Goal: Complete application form

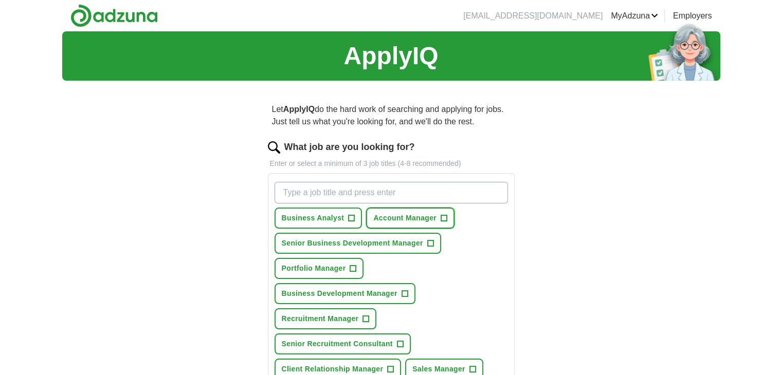
click at [421, 213] on span "Account Manager" at bounding box center [404, 218] width 63 height 11
click at [326, 270] on span "Portfolio Manager" at bounding box center [314, 268] width 64 height 11
click at [339, 268] on span "Portfolio Manager" at bounding box center [314, 268] width 64 height 11
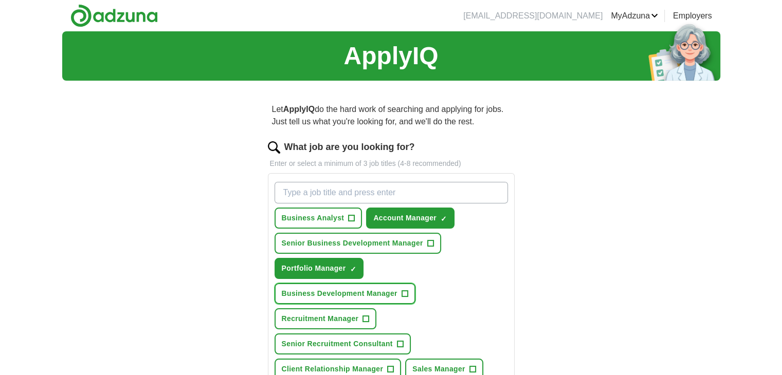
click at [354, 301] on button "Business Development Manager +" at bounding box center [344, 293] width 141 height 21
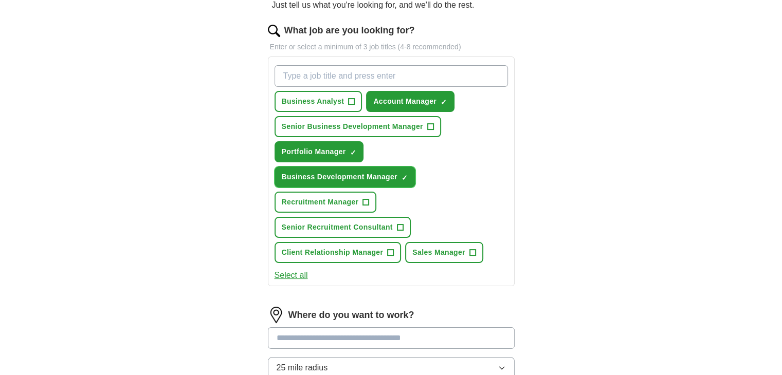
scroll to position [134, 0]
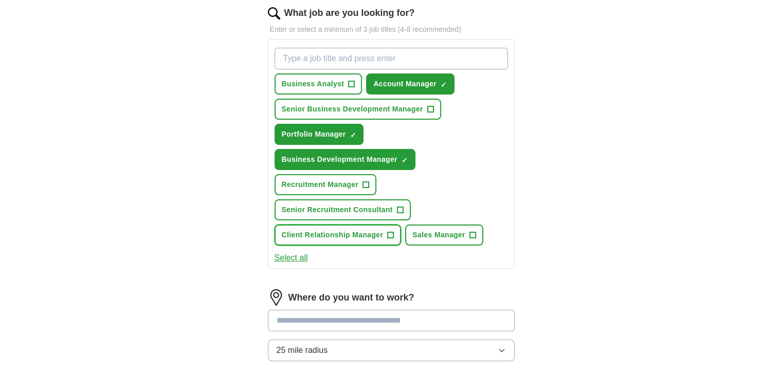
click at [355, 236] on span "Client Relationship Manager" at bounding box center [333, 235] width 102 height 11
click at [310, 318] on input at bounding box center [391, 321] width 247 height 22
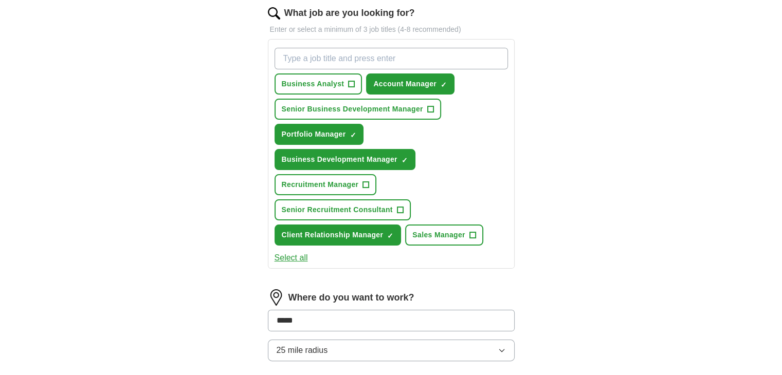
type input "******"
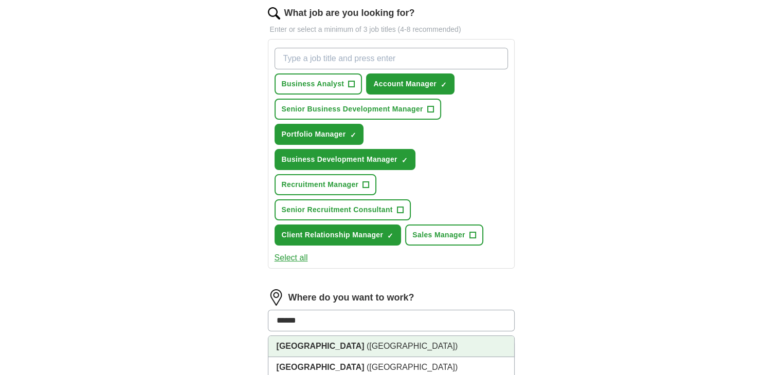
click at [307, 340] on li "[GEOGRAPHIC_DATA] ([GEOGRAPHIC_DATA])" at bounding box center [391, 346] width 246 height 21
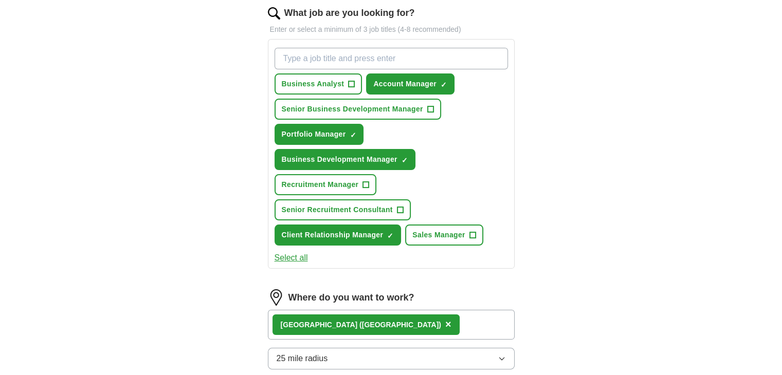
click at [231, 327] on div "Let ApplyIQ do the hard work of searching and applying for jobs. Just tell us w…" at bounding box center [391, 253] width 329 height 596
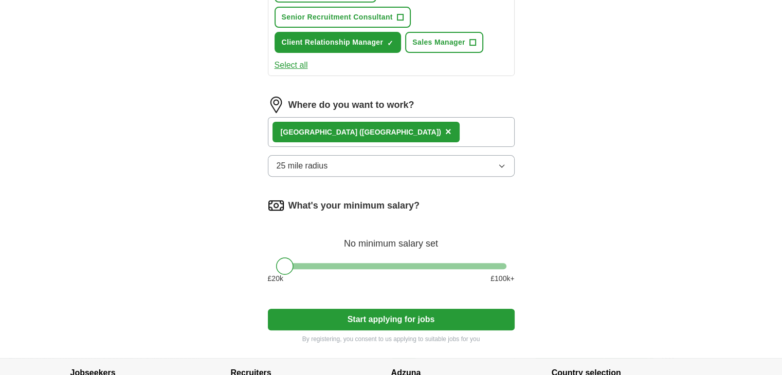
scroll to position [329, 0]
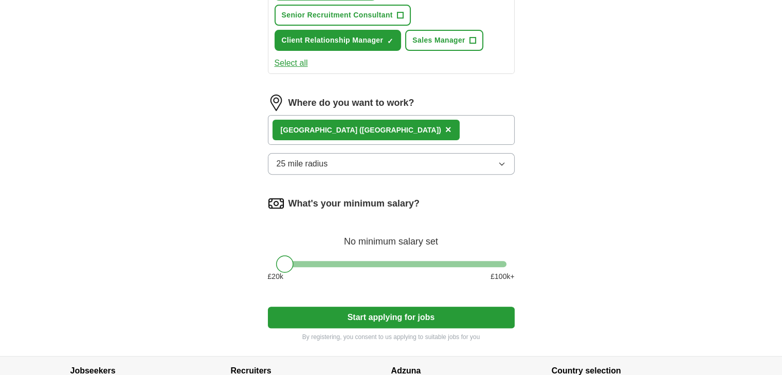
click at [396, 320] on button "Start applying for jobs" at bounding box center [391, 318] width 247 height 22
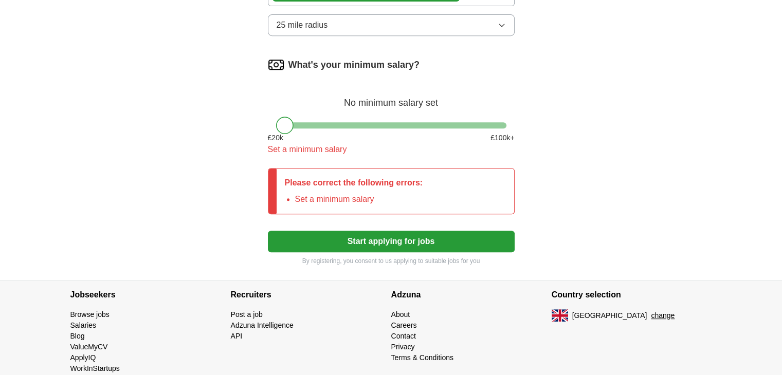
scroll to position [483, 0]
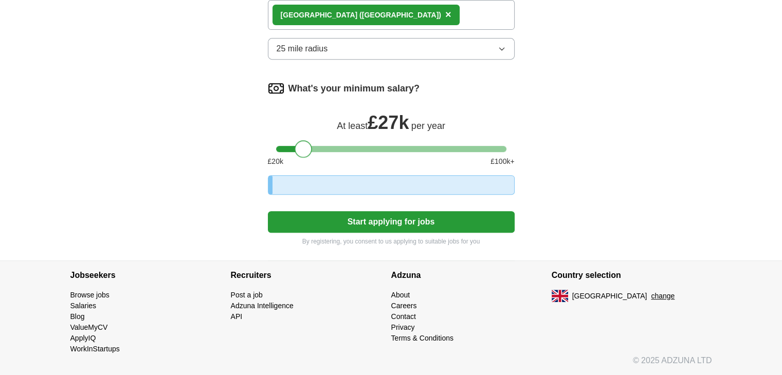
drag, startPoint x: 287, startPoint y: 104, endPoint x: 306, endPoint y: 105, distance: 19.5
click at [306, 105] on div "What's your minimum salary? At least £ 27k per year £ 20 k £ 100 k+" at bounding box center [391, 127] width 247 height 95
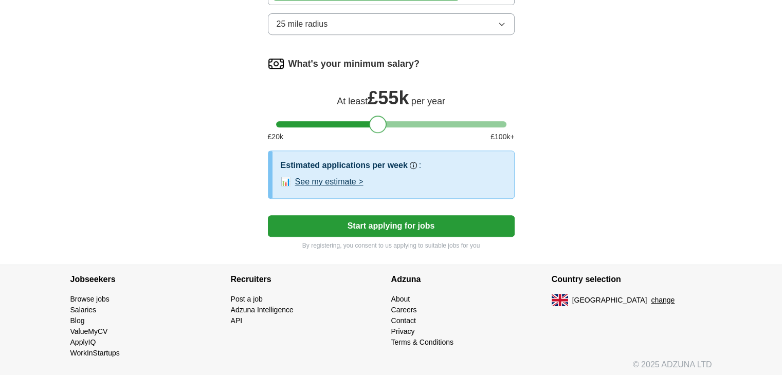
drag, startPoint x: 304, startPoint y: 121, endPoint x: 379, endPoint y: 120, distance: 75.0
click at [379, 120] on div at bounding box center [377, 124] width 17 height 17
click at [366, 218] on button "Start applying for jobs" at bounding box center [391, 226] width 247 height 22
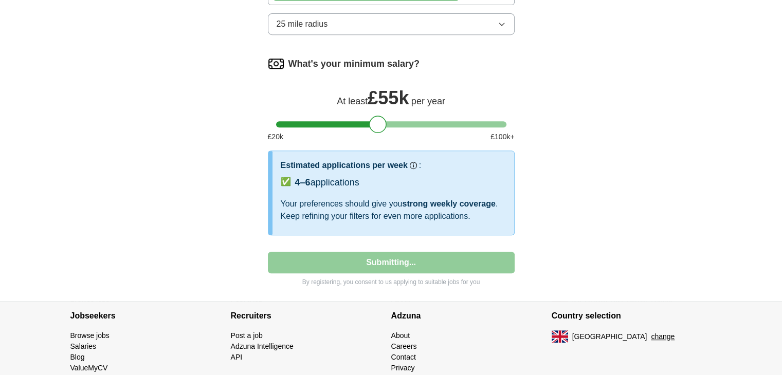
select select "**"
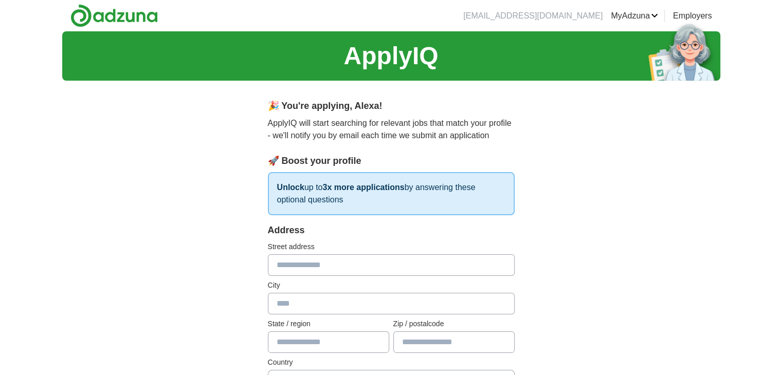
scroll to position [0, 0]
click at [276, 255] on input "text" at bounding box center [391, 265] width 247 height 22
type input "**********"
type input "******"
type input "********"
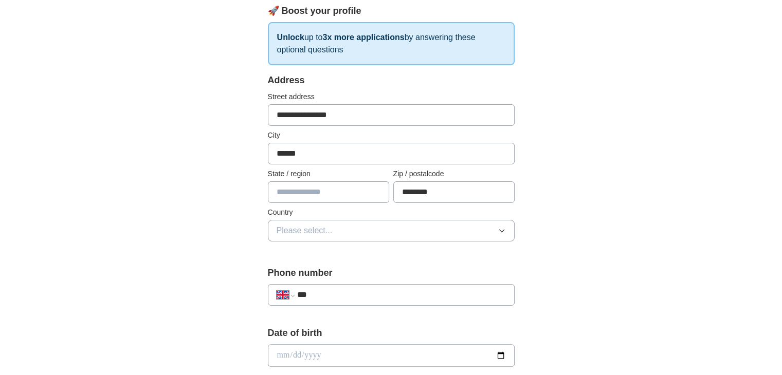
scroll to position [159, 0]
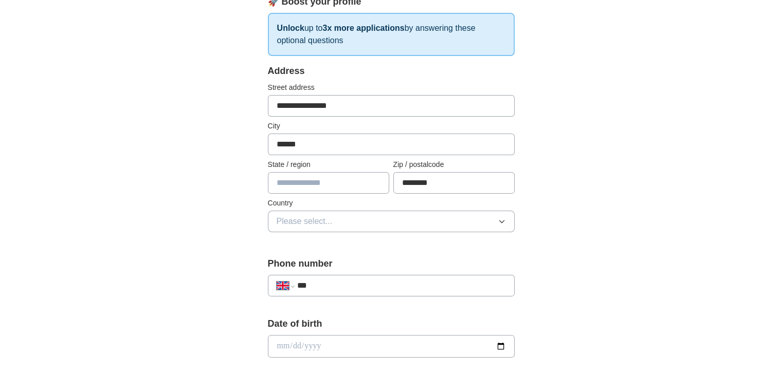
click at [314, 223] on span "Please select..." at bounding box center [304, 221] width 56 height 12
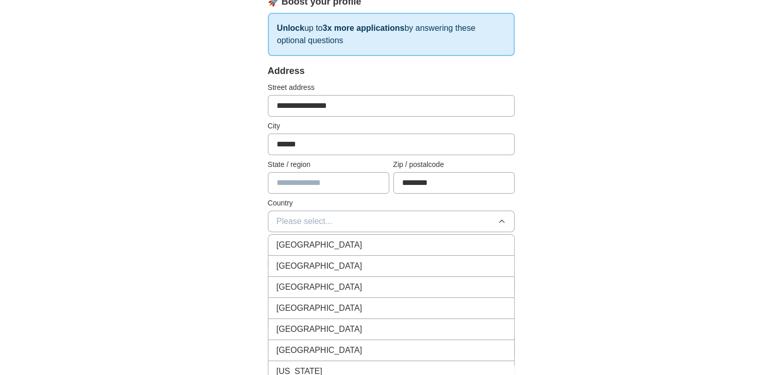
click at [318, 248] on span "[GEOGRAPHIC_DATA]" at bounding box center [319, 245] width 86 height 12
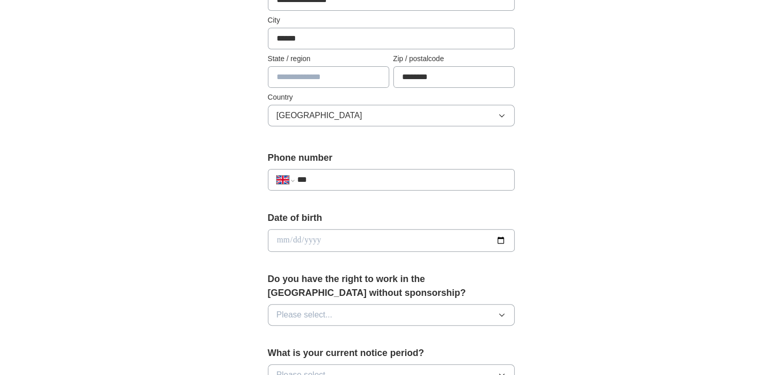
scroll to position [308, 0]
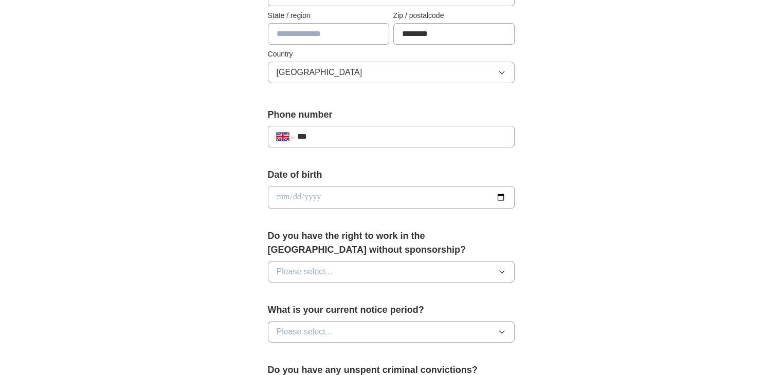
click at [360, 133] on input "***" at bounding box center [401, 137] width 209 height 12
click at [220, 175] on div "**********" at bounding box center [391, 184] width 658 height 922
click at [313, 199] on input "date" at bounding box center [391, 197] width 247 height 23
click at [502, 194] on input "date" at bounding box center [391, 197] width 247 height 23
type input "**********"
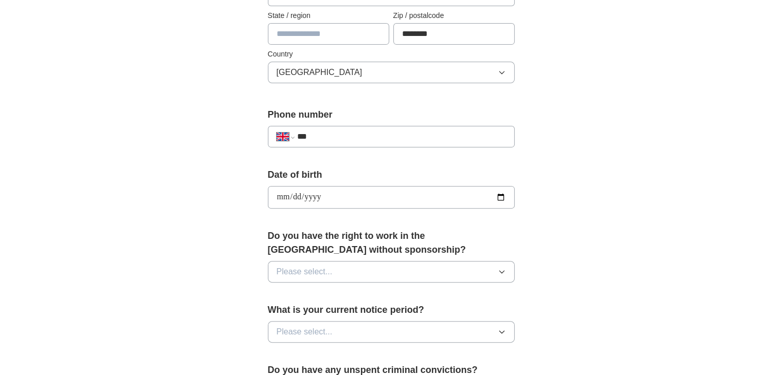
click at [297, 270] on span "Please select..." at bounding box center [304, 272] width 56 height 12
click at [293, 294] on div "Yes" at bounding box center [390, 295] width 229 height 12
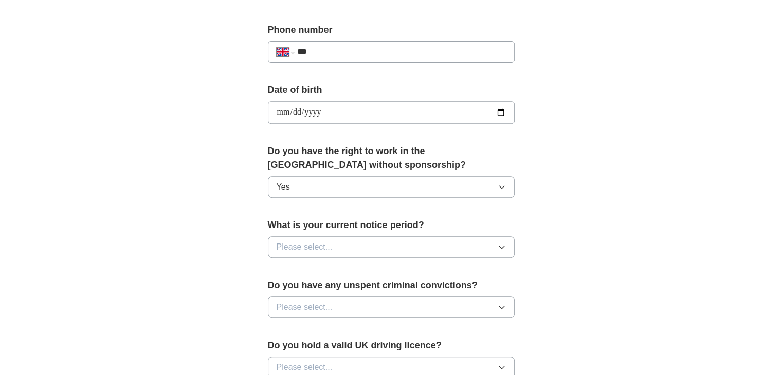
scroll to position [404, 0]
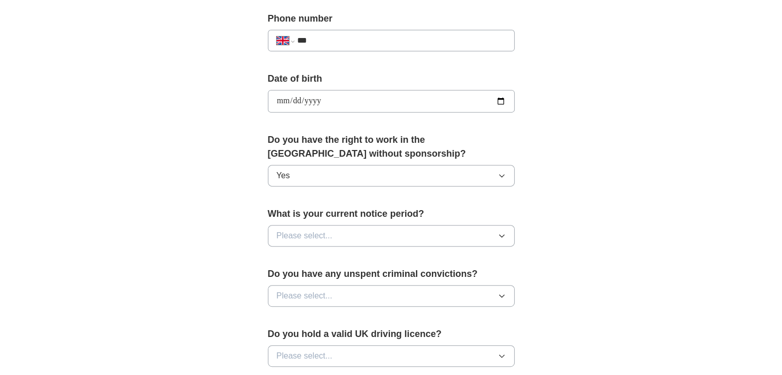
click at [319, 226] on button "Please select..." at bounding box center [391, 236] width 247 height 22
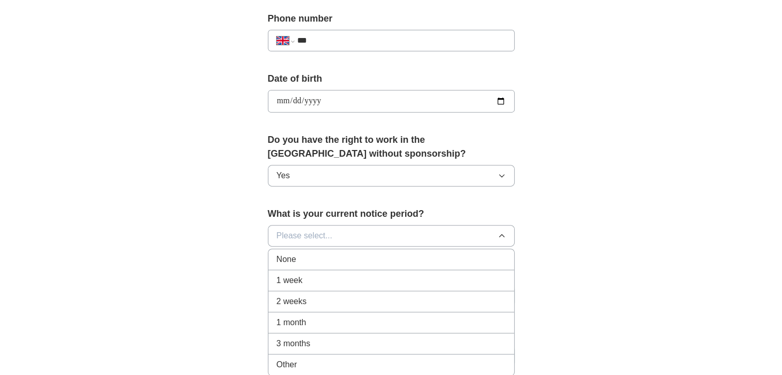
click at [308, 262] on div "None" at bounding box center [390, 259] width 229 height 12
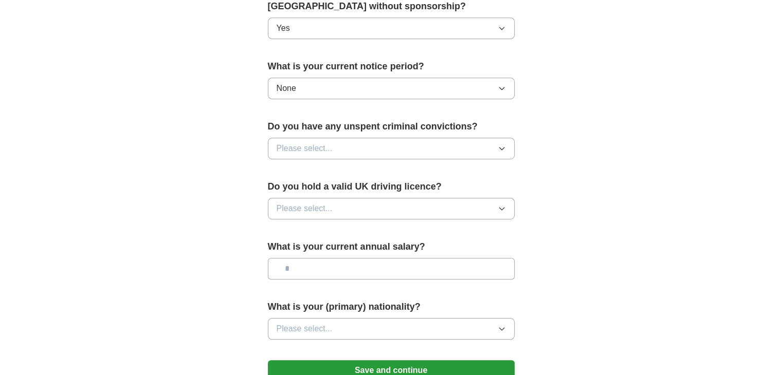
scroll to position [561, 0]
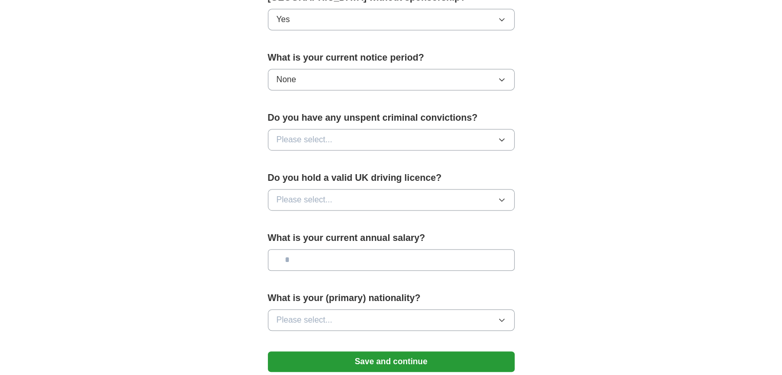
click at [335, 144] on button "Please select..." at bounding box center [391, 140] width 247 height 22
click at [295, 186] on div "No" at bounding box center [390, 184] width 229 height 12
click at [298, 199] on span "Please select..." at bounding box center [304, 200] width 56 height 12
click at [305, 213] on li "Yes" at bounding box center [391, 223] width 246 height 21
click at [305, 255] on input "text" at bounding box center [391, 260] width 247 height 22
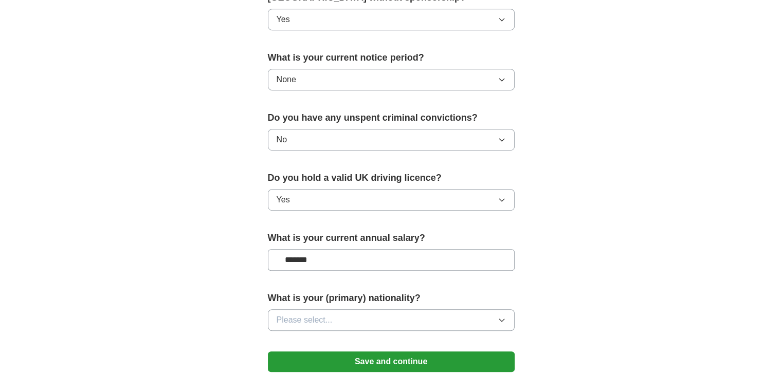
type input "*******"
click at [310, 321] on span "Please select..." at bounding box center [304, 320] width 56 height 12
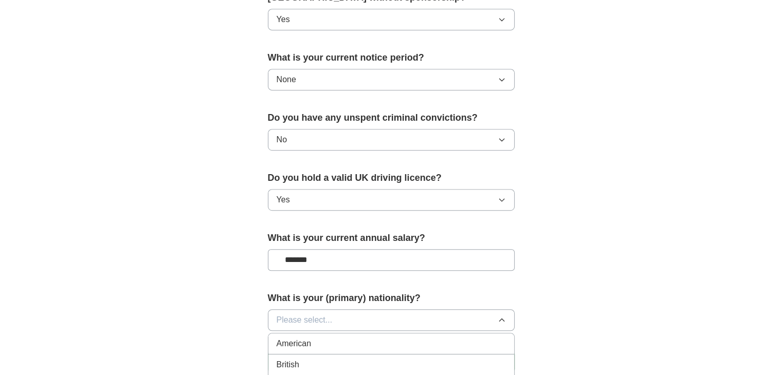
click at [304, 359] on div "British" at bounding box center [390, 365] width 229 height 12
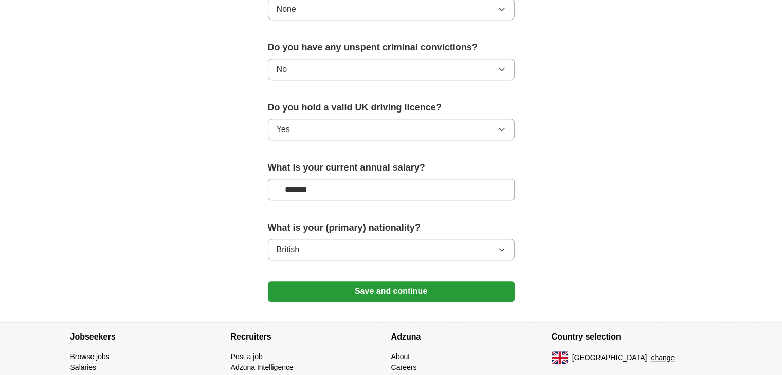
scroll to position [638, 0]
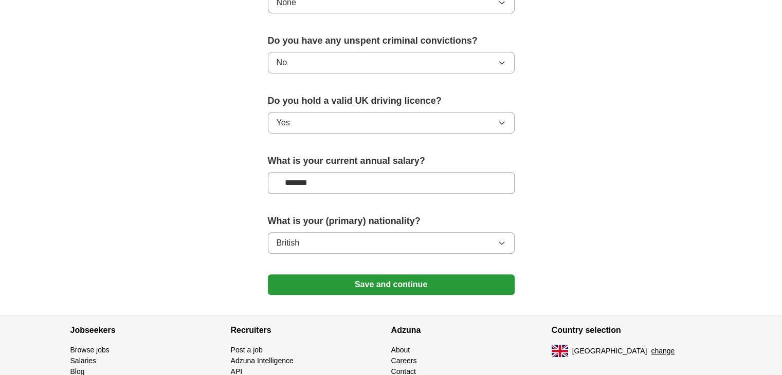
click at [334, 286] on button "Save and continue" at bounding box center [391, 284] width 247 height 21
